Goal: Use online tool/utility: Utilize a website feature to perform a specific function

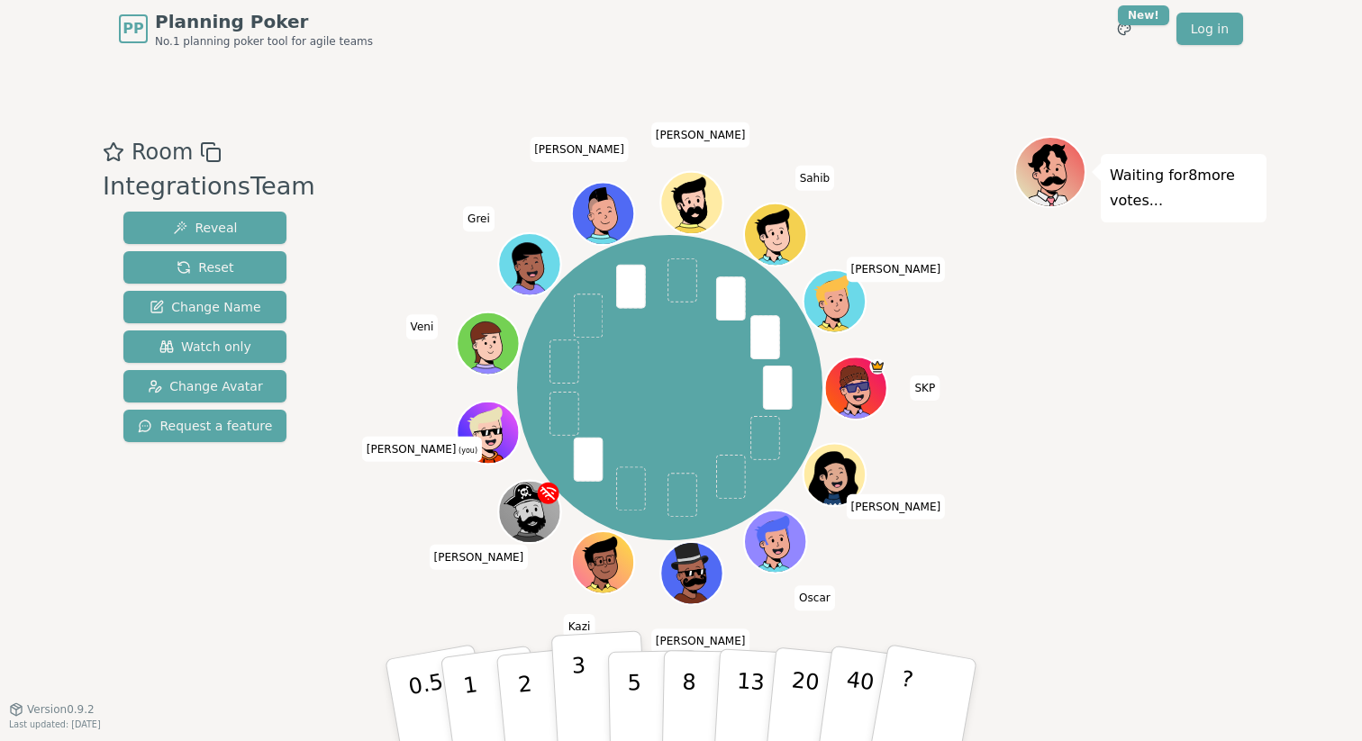
click at [567, 732] on button "3" at bounding box center [600, 701] width 98 height 141
click at [214, 384] on span "Change Avatar" at bounding box center [205, 386] width 115 height 18
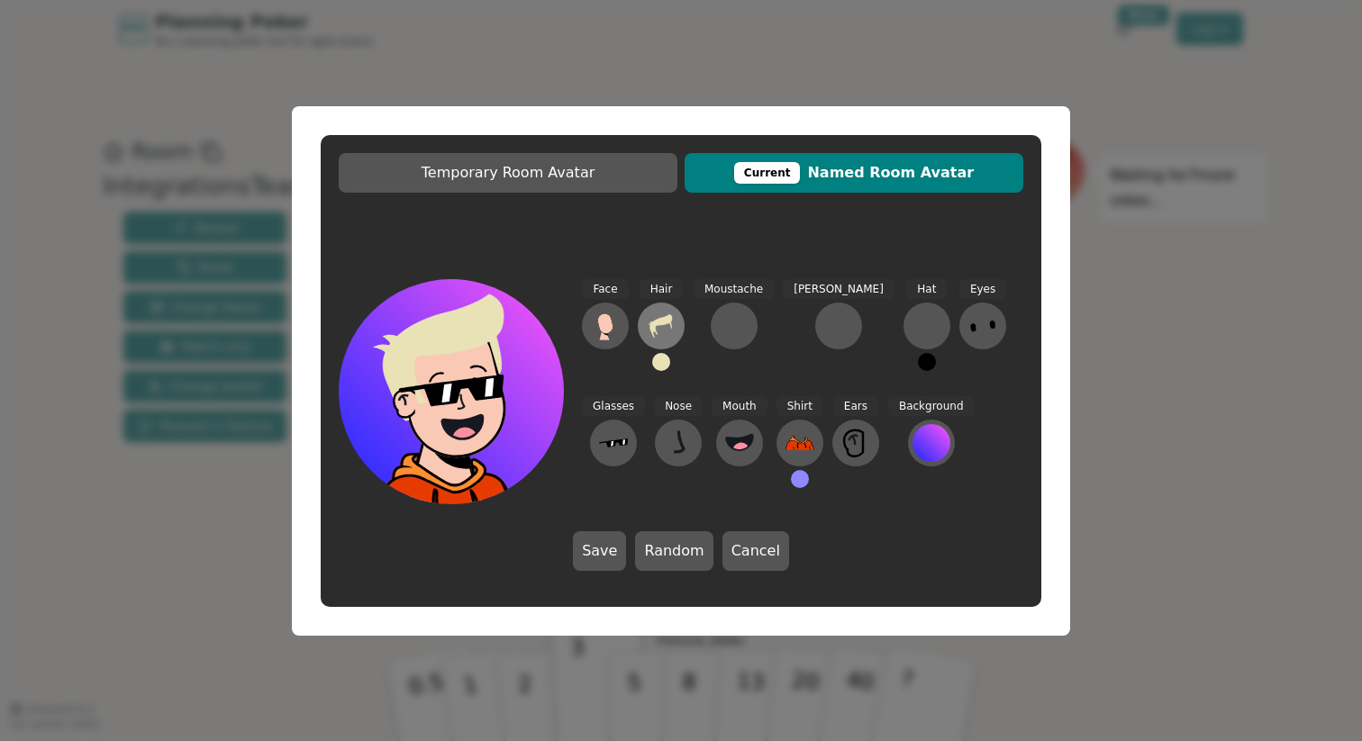
click at [666, 327] on icon at bounding box center [661, 326] width 29 height 29
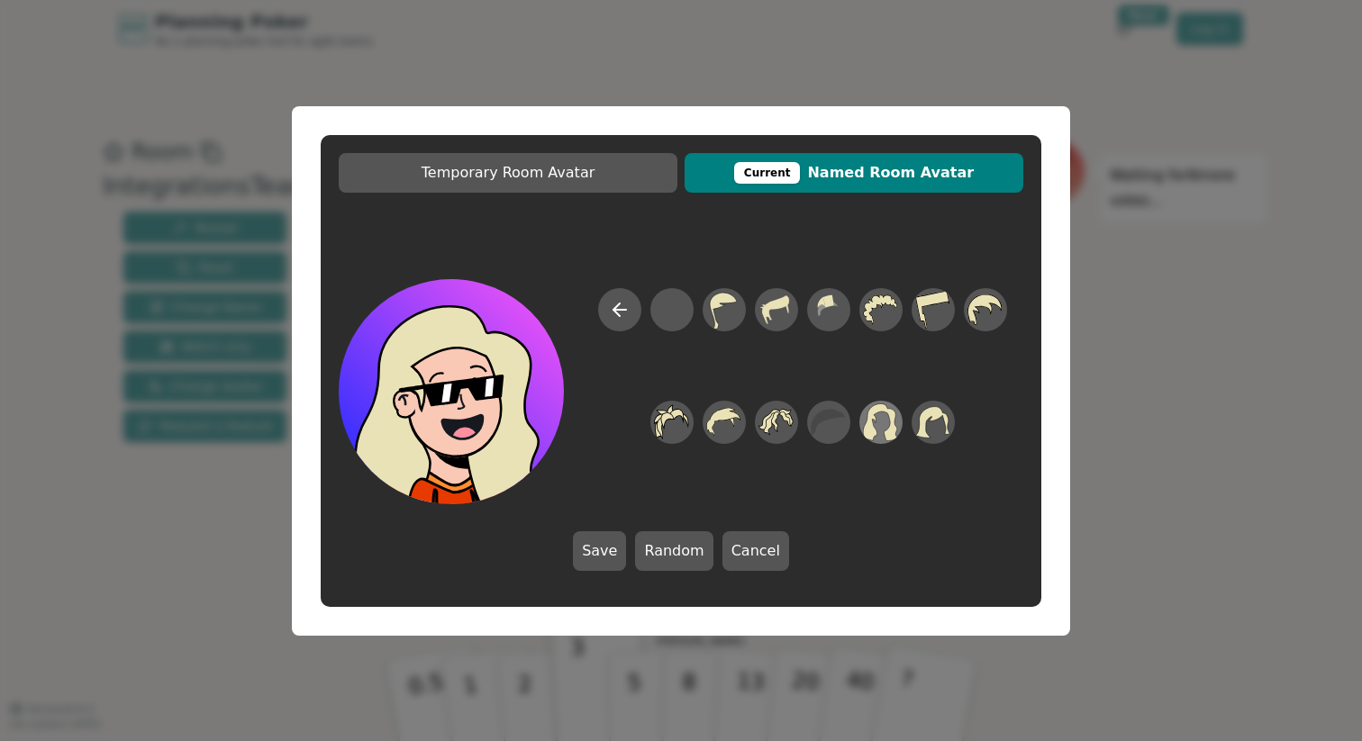
click at [882, 429] on icon at bounding box center [880, 422] width 35 height 41
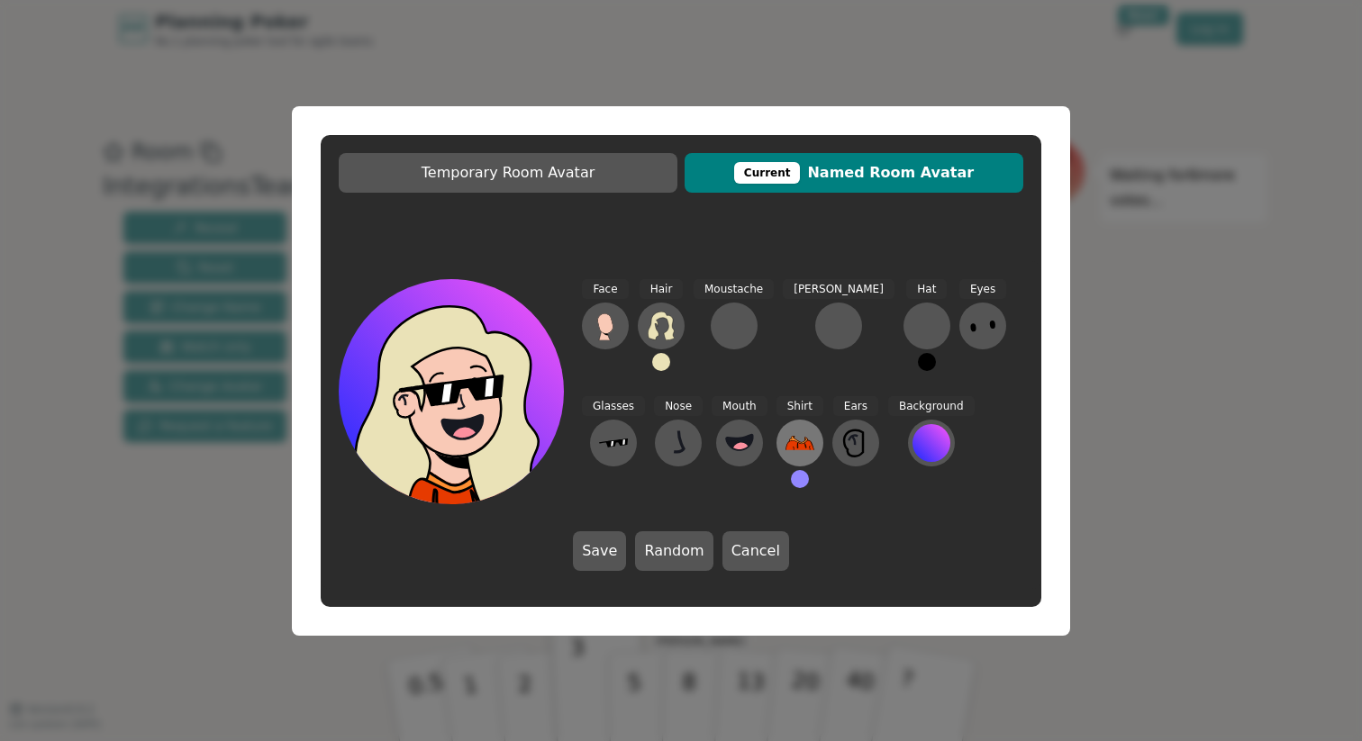
click at [786, 446] on icon at bounding box center [800, 444] width 29 height 14
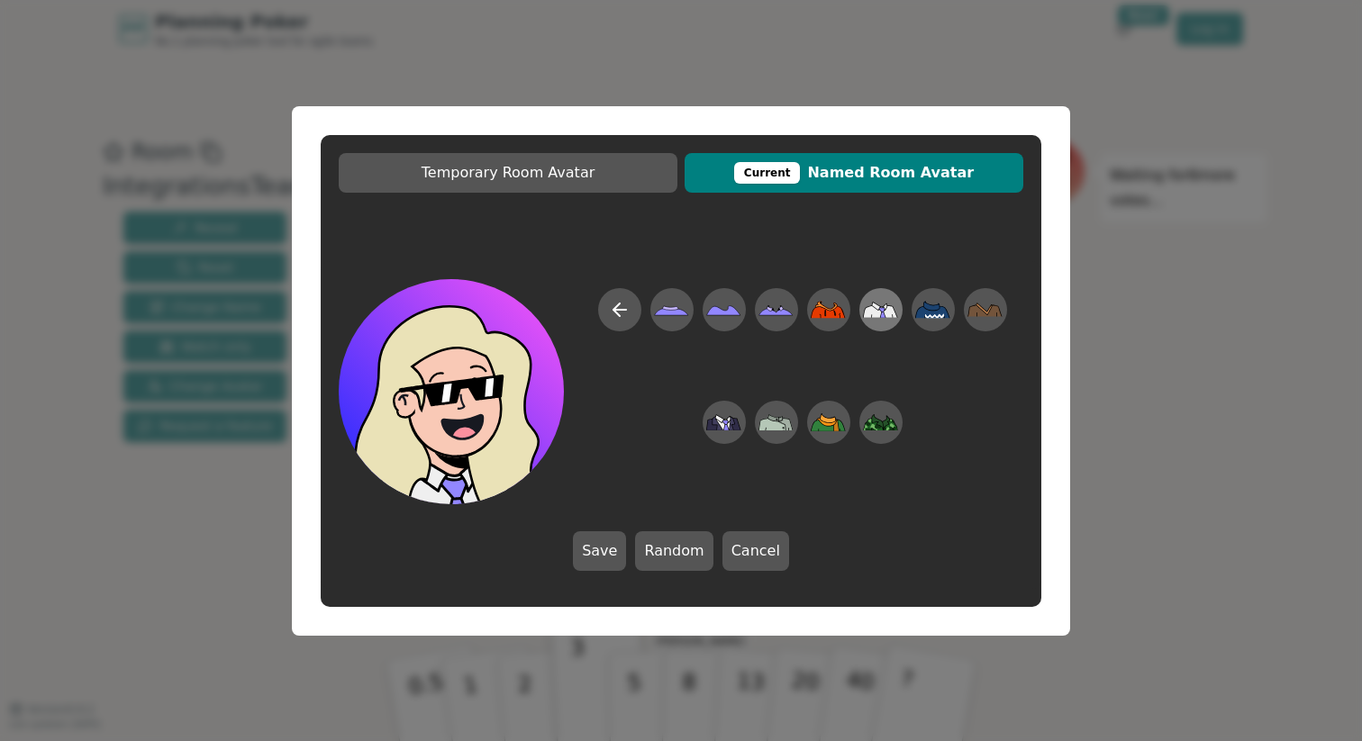
click at [878, 323] on icon at bounding box center [880, 309] width 35 height 41
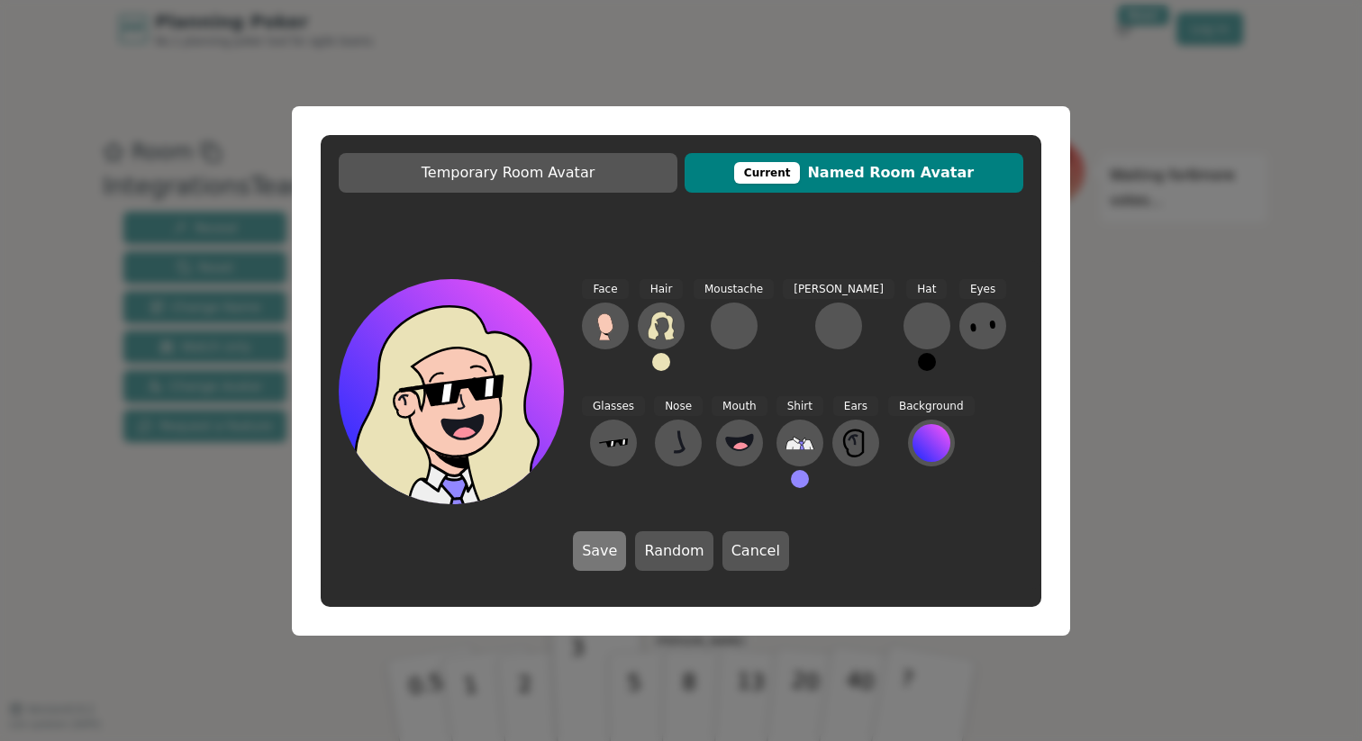
click at [600, 569] on button "Save" at bounding box center [599, 552] width 53 height 40
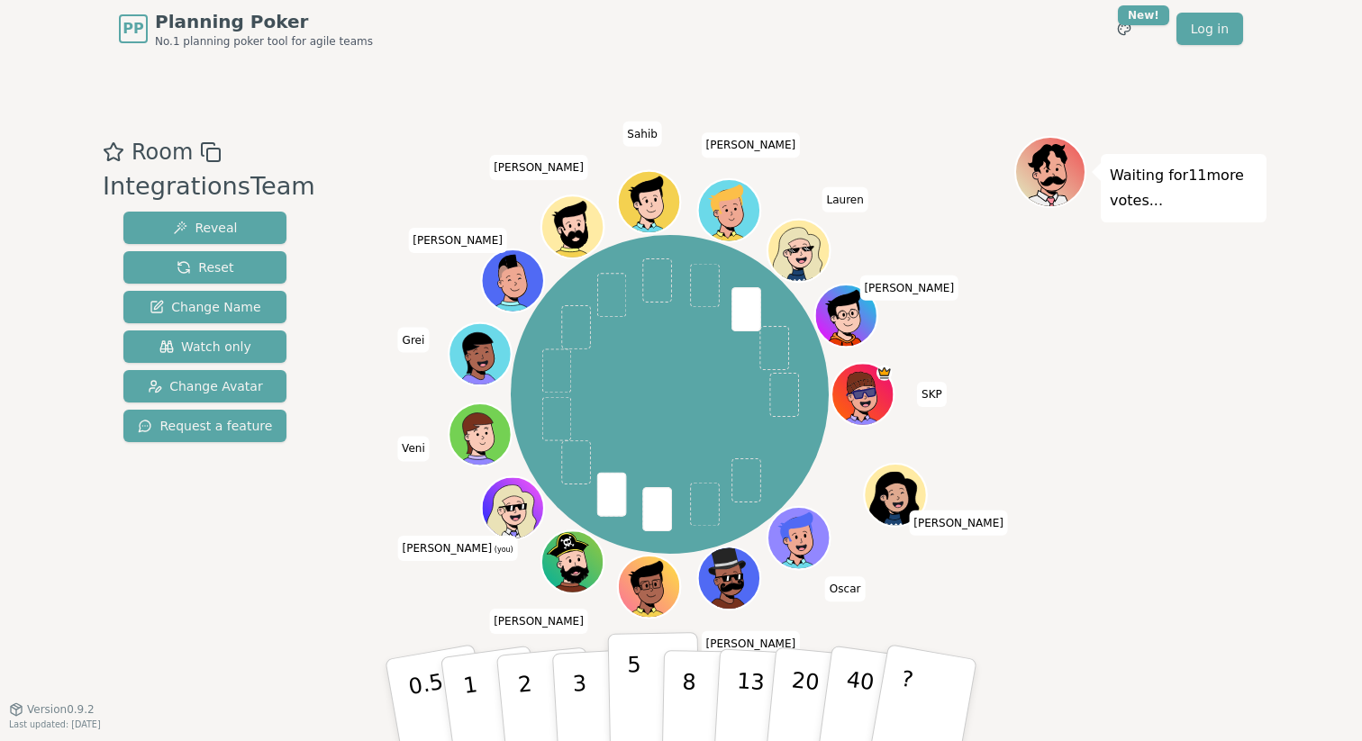
click at [626, 682] on button "5" at bounding box center [654, 700] width 93 height 137
